Goal: Navigation & Orientation: Understand site structure

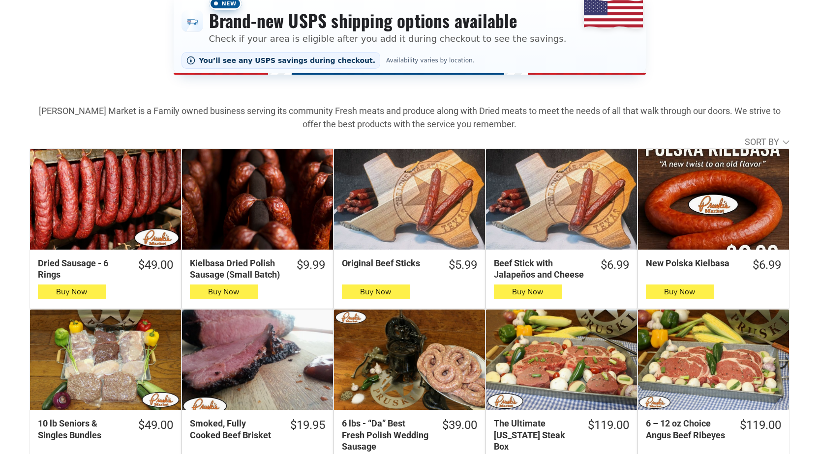
scroll to position [295, 0]
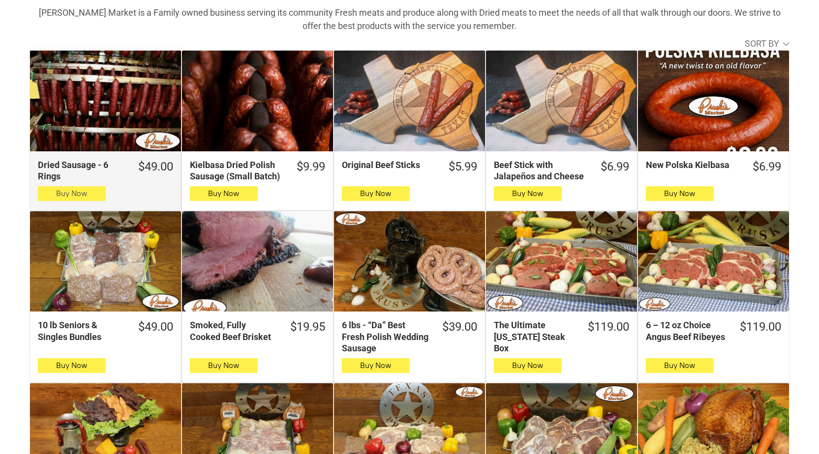
click at [77, 195] on span "button" at bounding box center [71, 194] width 14 height 14
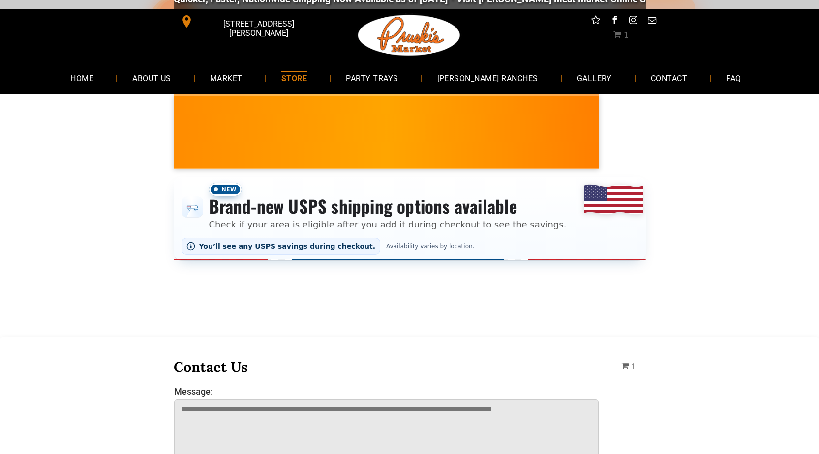
scroll to position [0, 0]
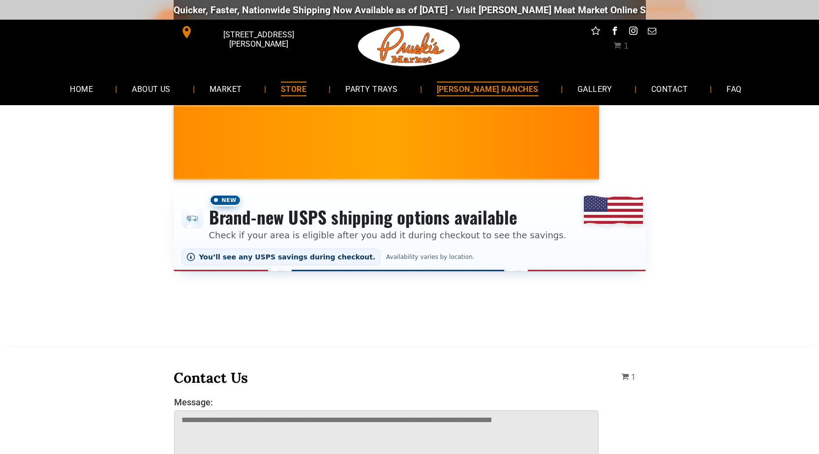
click at [456, 78] on link "[PERSON_NAME] RANCHES" at bounding box center [487, 89] width 131 height 26
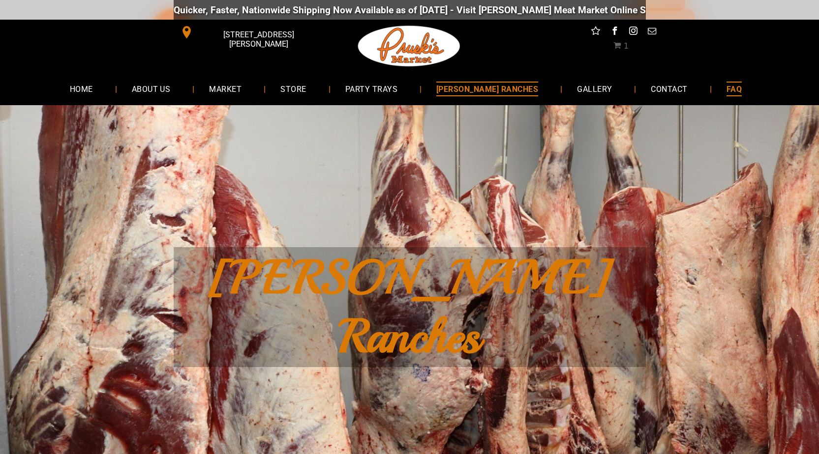
click at [711, 96] on link "FAQ" at bounding box center [733, 89] width 45 height 26
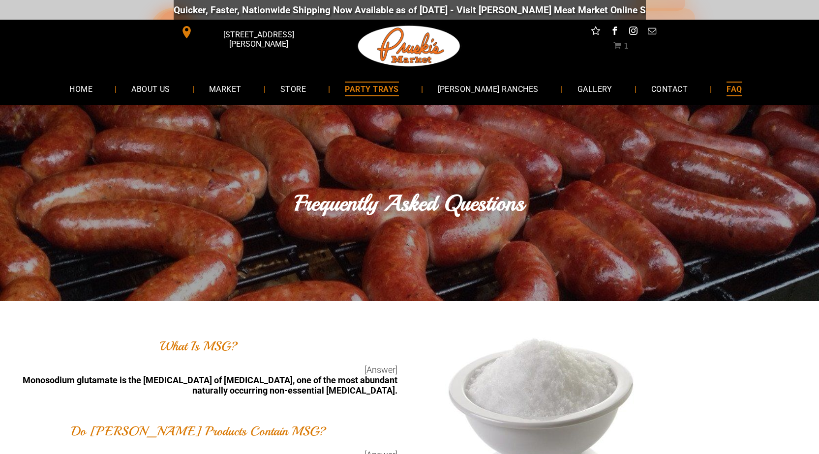
click at [398, 89] on span "PARTY TRAYS" at bounding box center [372, 89] width 54 height 14
